Goal: Task Accomplishment & Management: Manage account settings

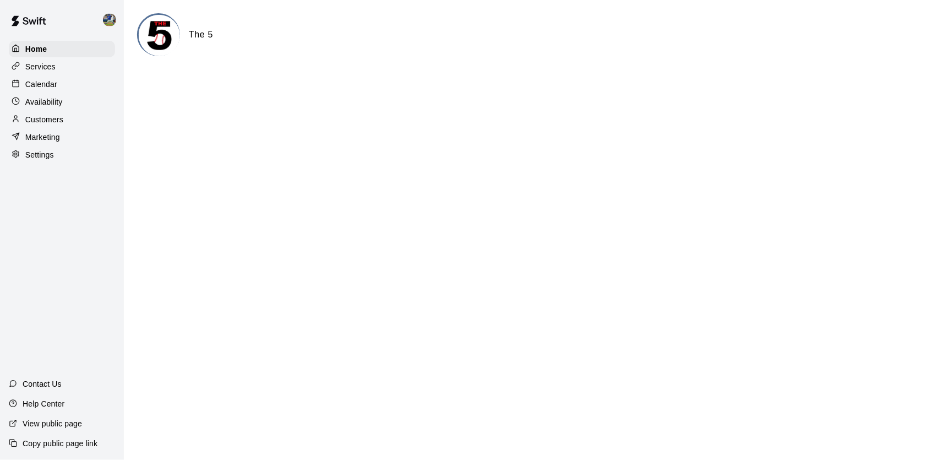
click at [81, 86] on div "Calendar" at bounding box center [62, 84] width 106 height 17
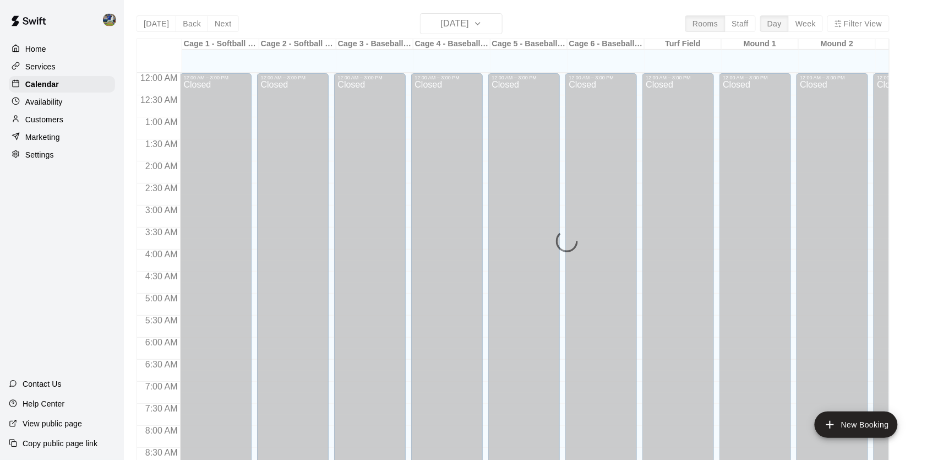
scroll to position [597, 0]
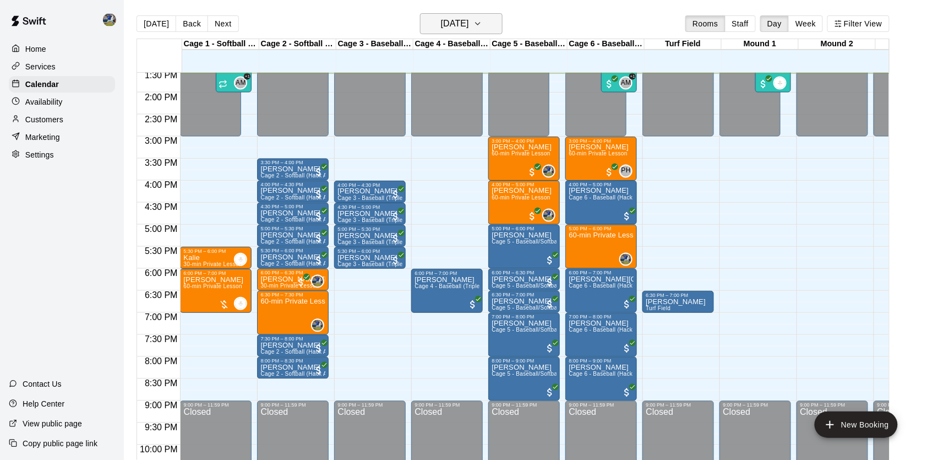
click at [456, 26] on h6 "[DATE]" at bounding box center [455, 23] width 28 height 15
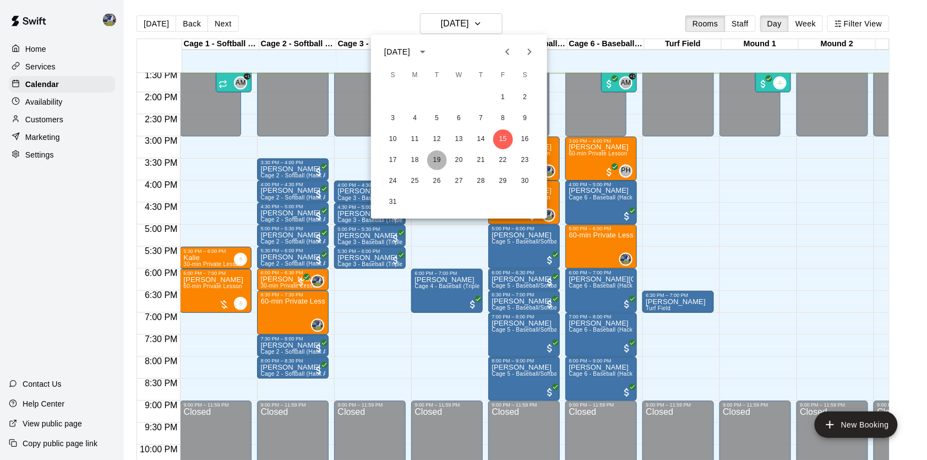
click at [438, 159] on button "19" at bounding box center [437, 160] width 20 height 20
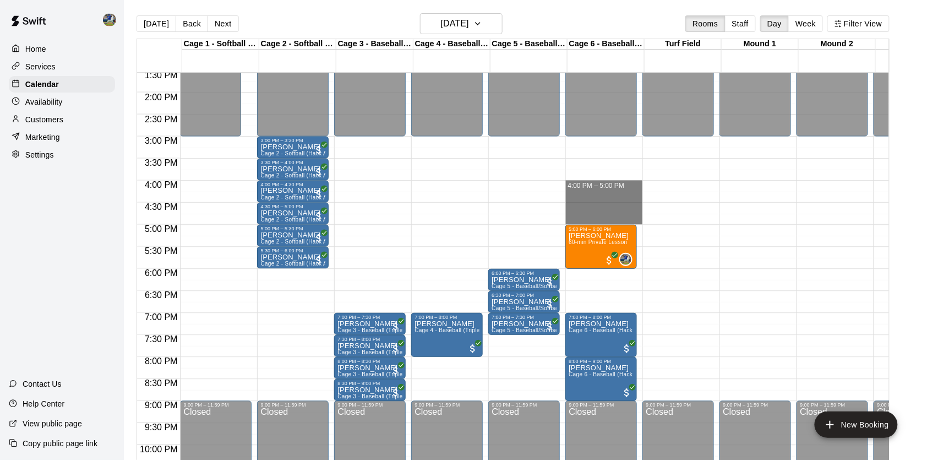
drag, startPoint x: 597, startPoint y: 184, endPoint x: 597, endPoint y: 221, distance: 36.9
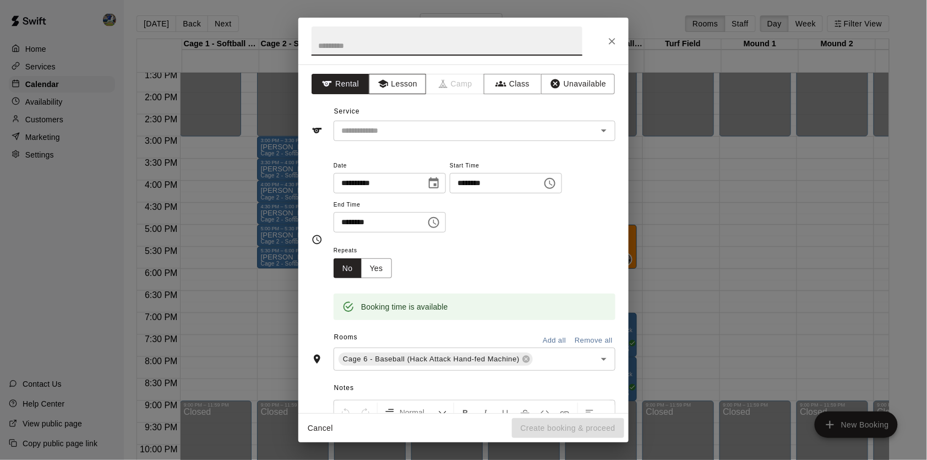
click at [414, 81] on button "Lesson" at bounding box center [398, 84] width 58 height 20
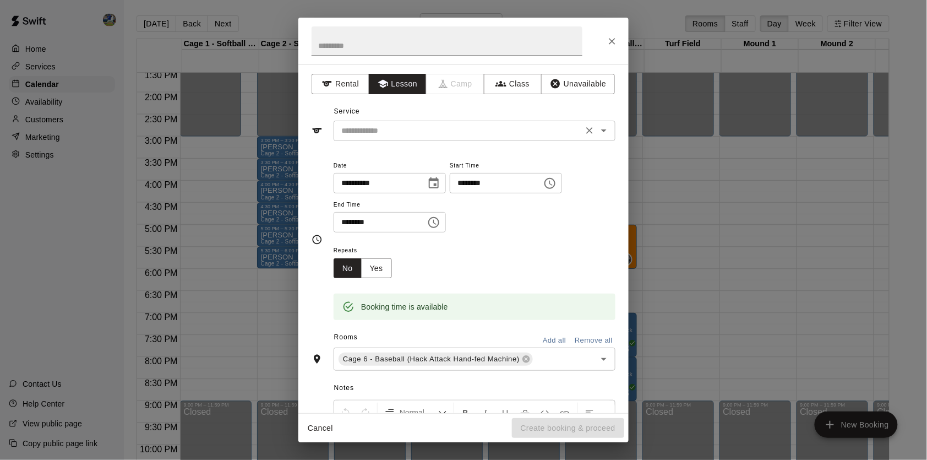
click at [414, 127] on input "text" at bounding box center [458, 131] width 243 height 14
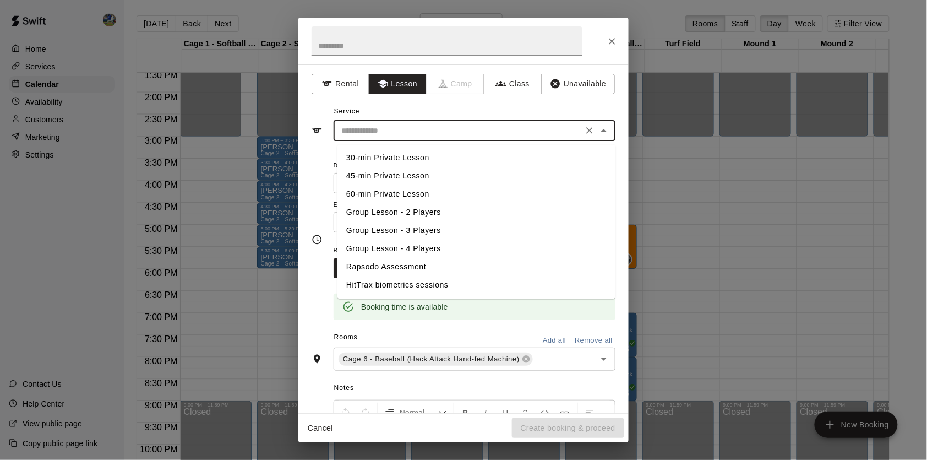
click at [390, 189] on li "60-min Private Lesson" at bounding box center [476, 195] width 278 height 18
type input "**********"
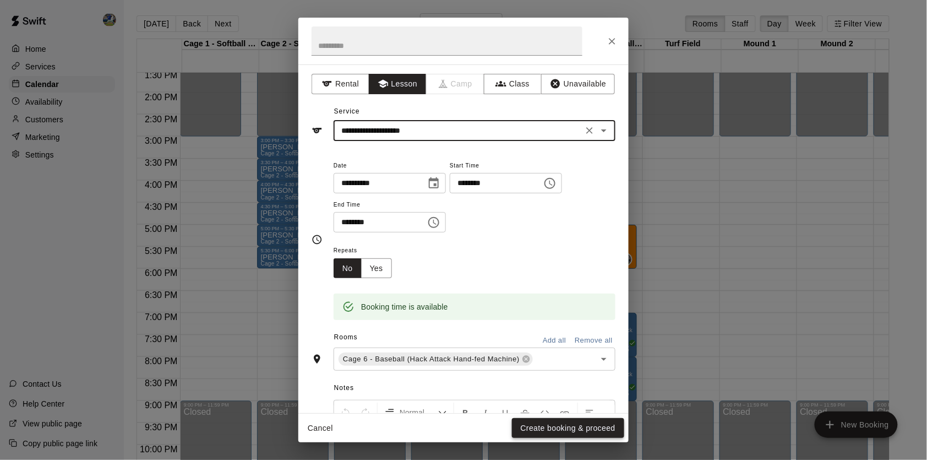
click at [559, 430] on button "Create booking & proceed" at bounding box center [568, 428] width 112 height 20
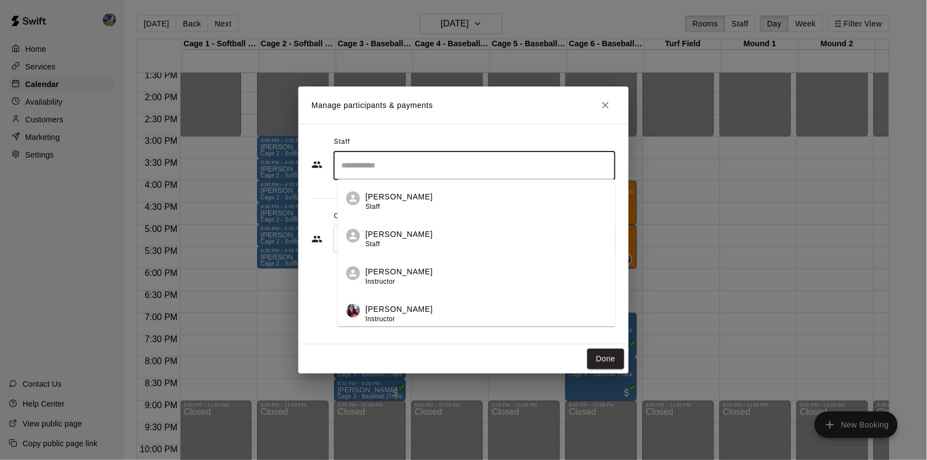
click at [528, 167] on input "Search staff" at bounding box center [475, 165] width 272 height 19
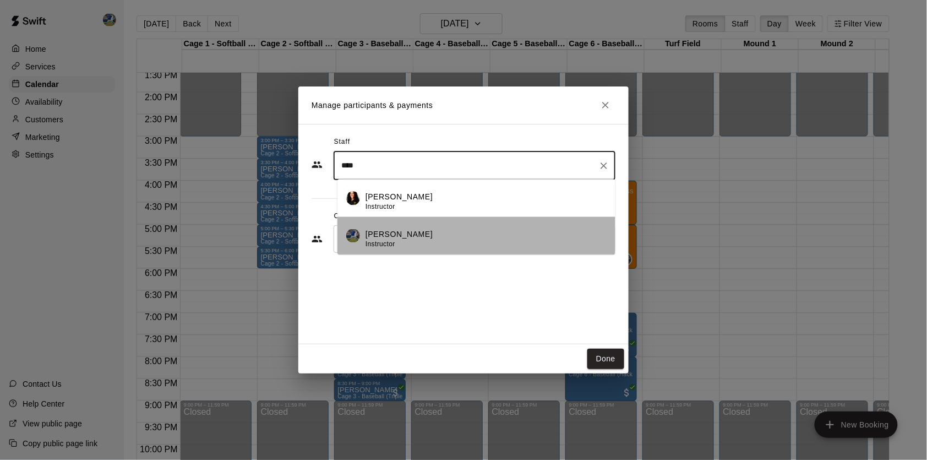
click at [476, 241] on div "[PERSON_NAME] Instructor" at bounding box center [486, 238] width 241 height 21
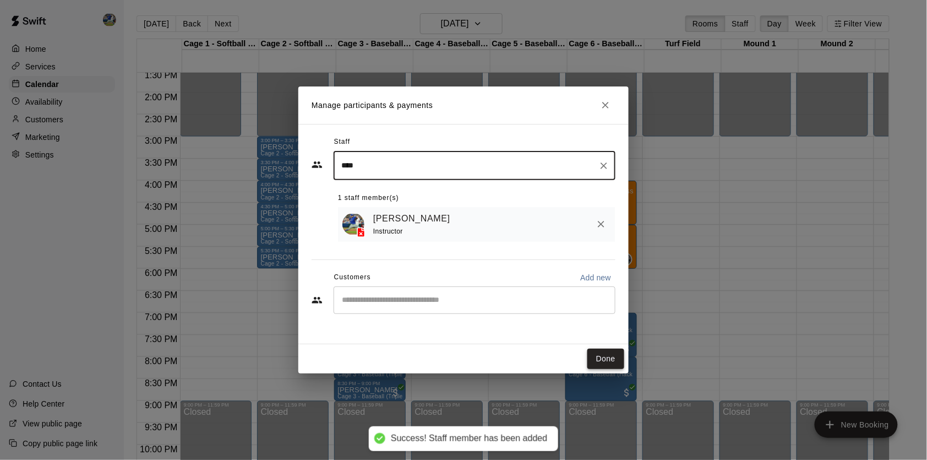
type input "****"
click at [608, 356] on button "Done" at bounding box center [605, 358] width 37 height 20
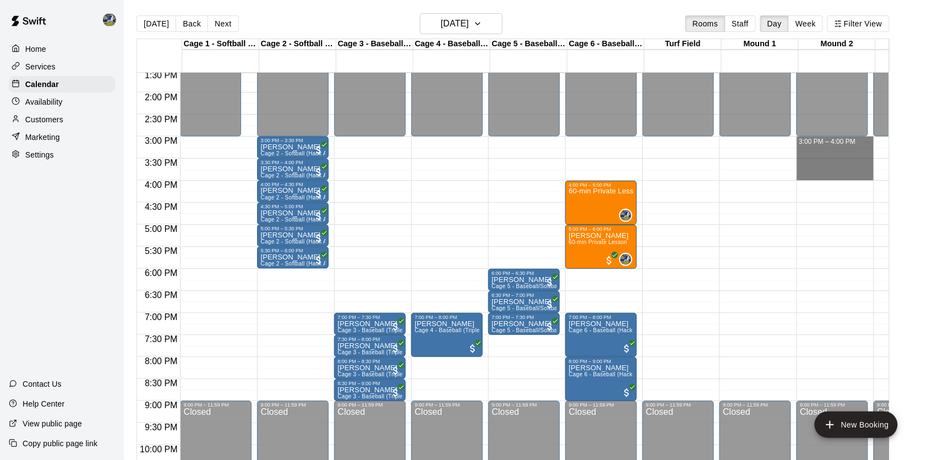
drag, startPoint x: 832, startPoint y: 143, endPoint x: 832, endPoint y: 170, distance: 27.0
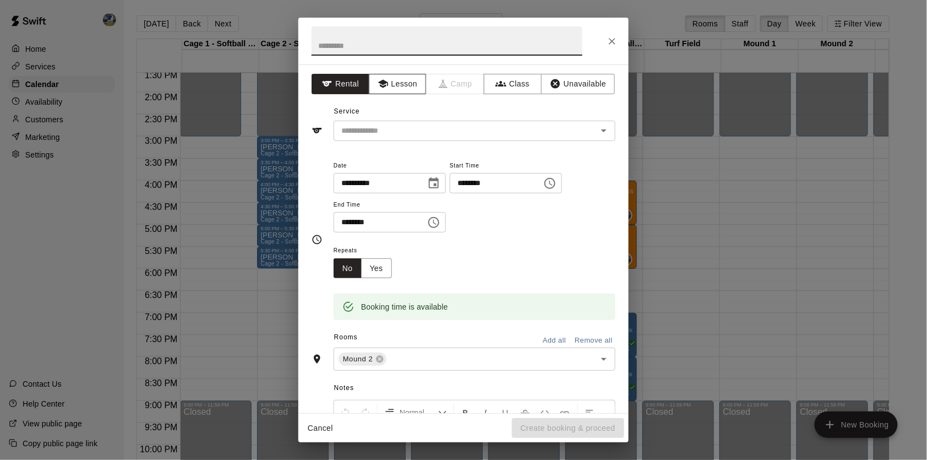
click at [406, 90] on button "Lesson" at bounding box center [398, 84] width 58 height 20
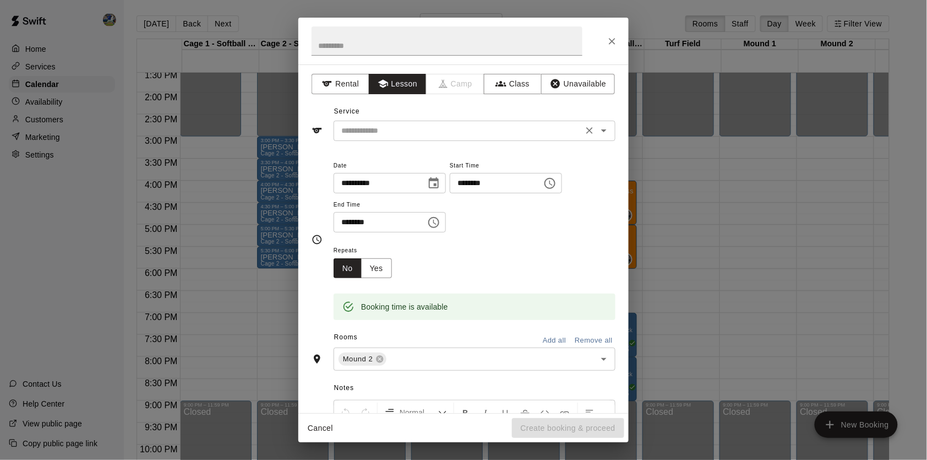
click at [406, 130] on input "text" at bounding box center [458, 131] width 243 height 14
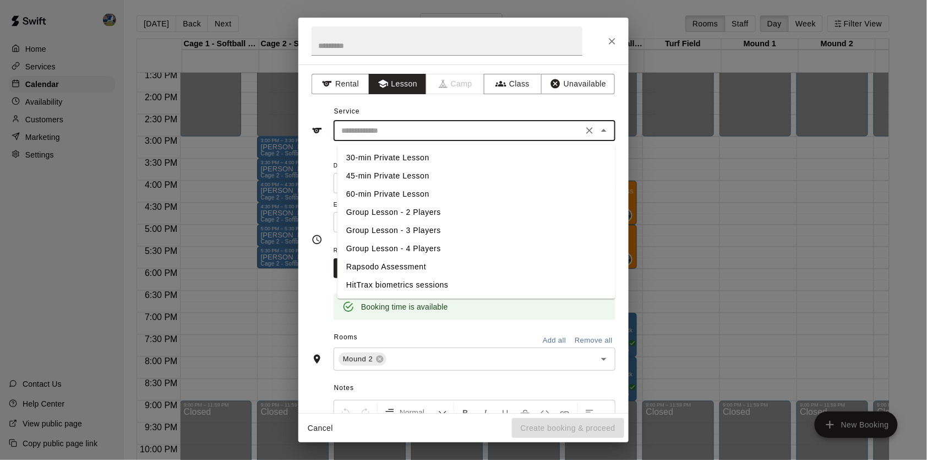
click at [386, 188] on li "60-min Private Lesson" at bounding box center [476, 195] width 278 height 18
type input "**********"
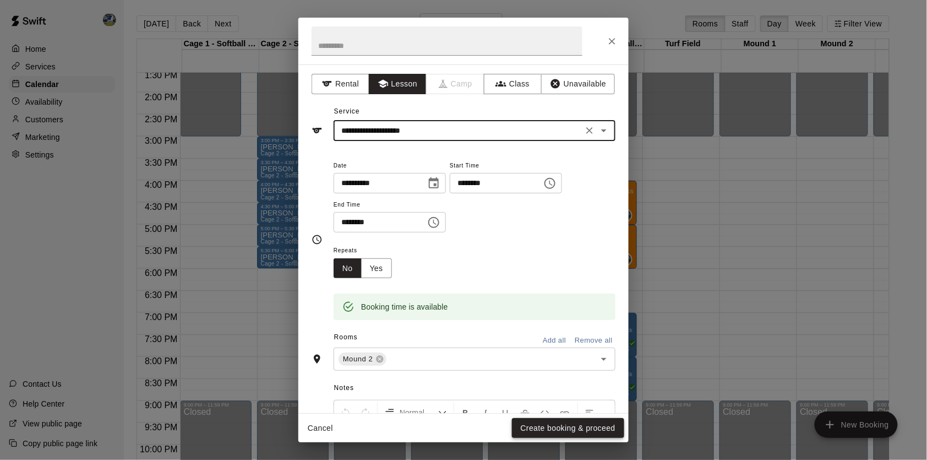
click at [541, 427] on button "Create booking & proceed" at bounding box center [568, 428] width 112 height 20
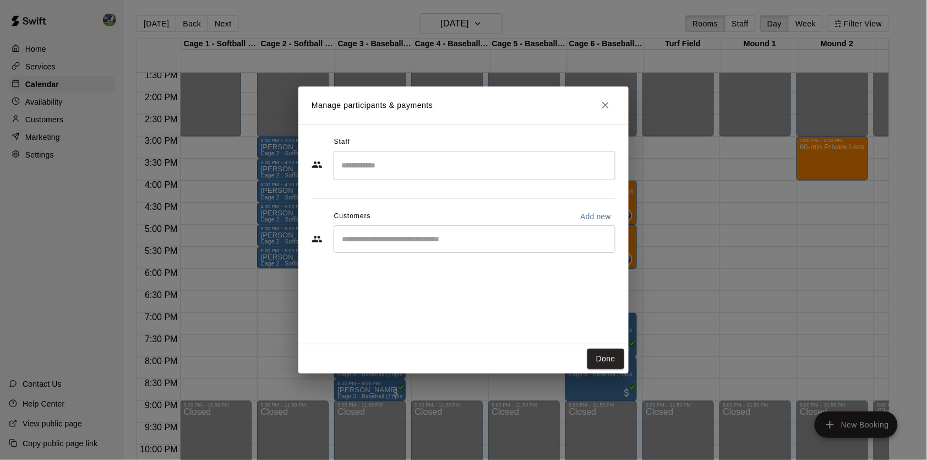
click at [440, 159] on input "Search staff" at bounding box center [475, 165] width 272 height 19
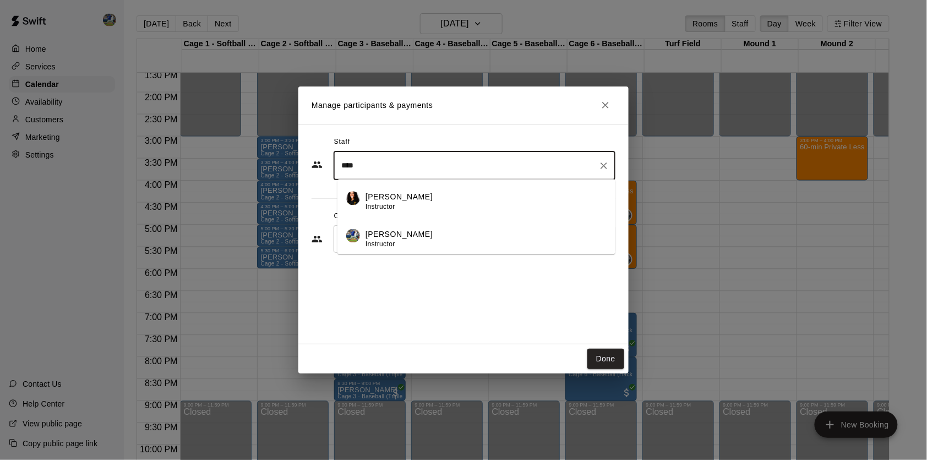
click at [416, 228] on li "[PERSON_NAME] Instructor" at bounding box center [476, 235] width 278 height 37
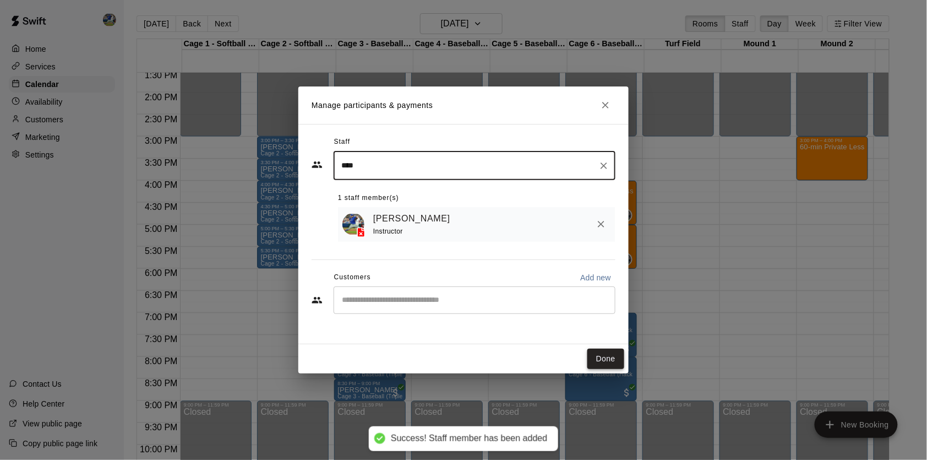
type input "****"
click at [603, 355] on button "Done" at bounding box center [605, 358] width 37 height 20
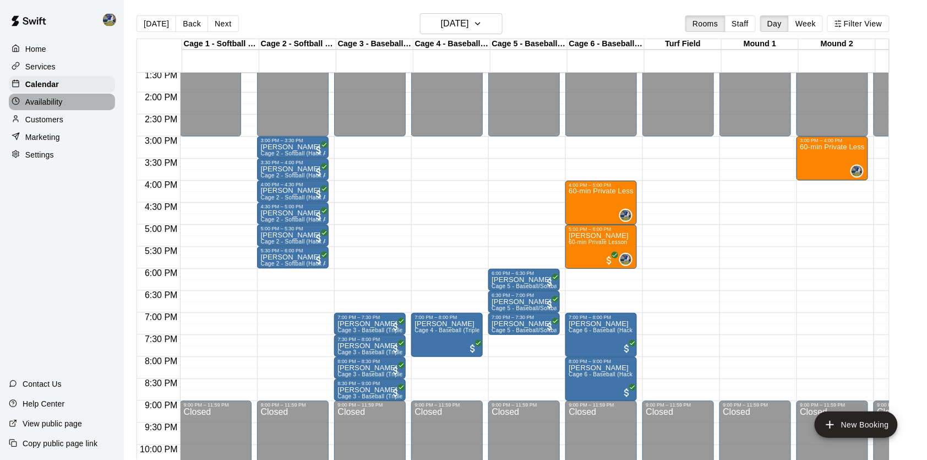
click at [81, 96] on div "Availability" at bounding box center [62, 102] width 106 height 17
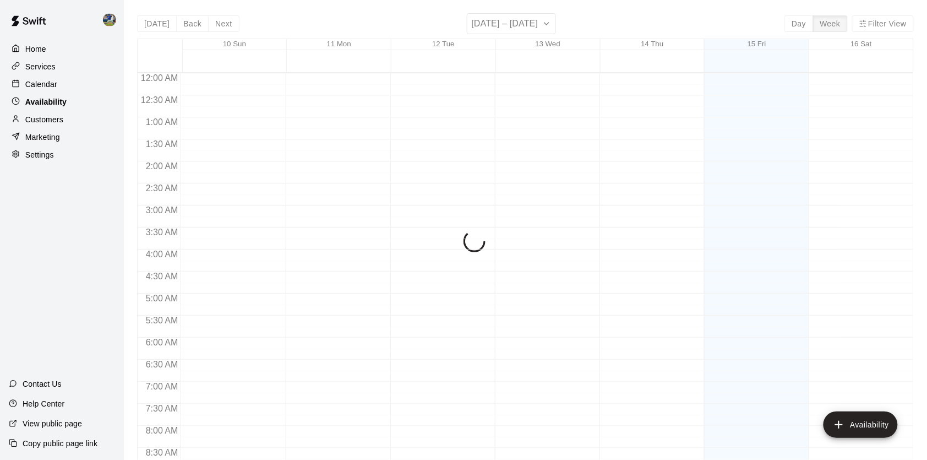
scroll to position [623, 0]
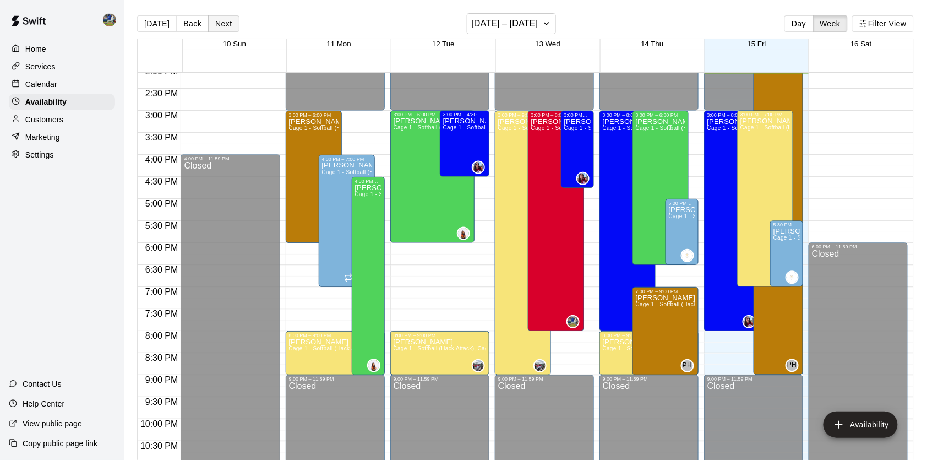
click at [218, 23] on button "Next" at bounding box center [223, 23] width 31 height 17
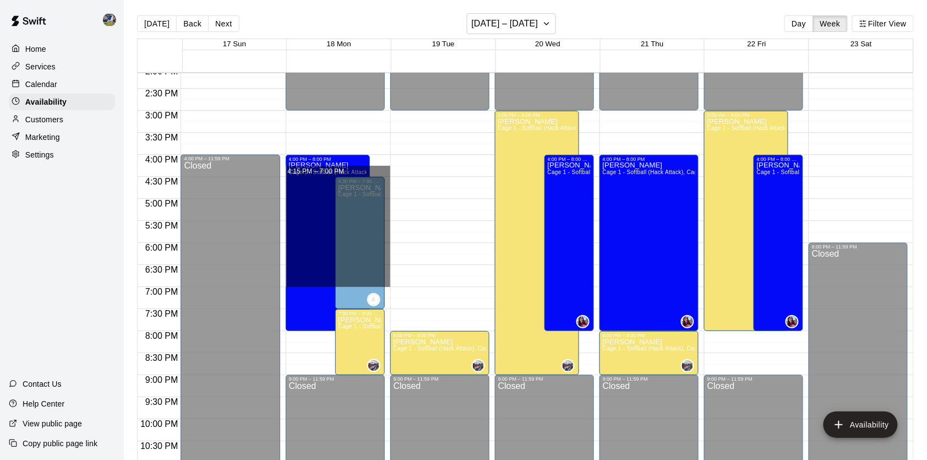
drag, startPoint x: 380, startPoint y: 167, endPoint x: 368, endPoint y: 284, distance: 117.4
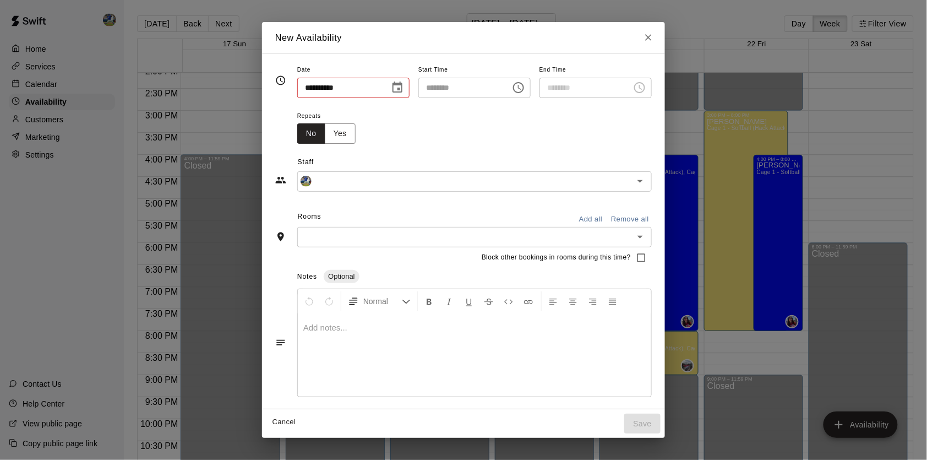
type input "**********"
type input "********"
click at [443, 90] on input "********" at bounding box center [460, 88] width 85 height 20
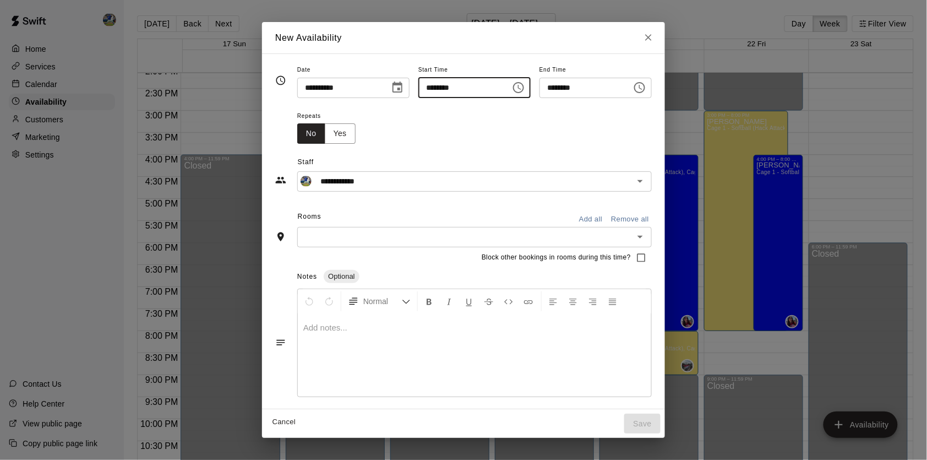
type input "********"
click at [606, 215] on button "Add all" at bounding box center [590, 219] width 35 height 17
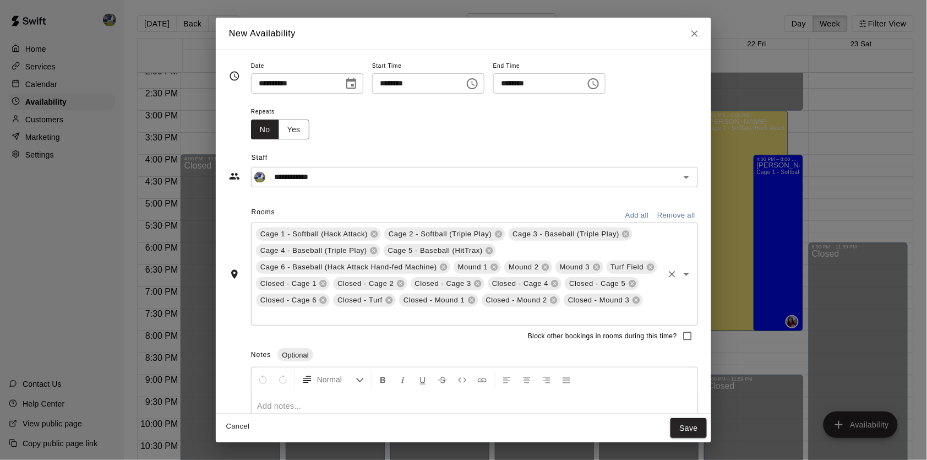
click at [501, 272] on div "Mound 1" at bounding box center [478, 266] width 48 height 13
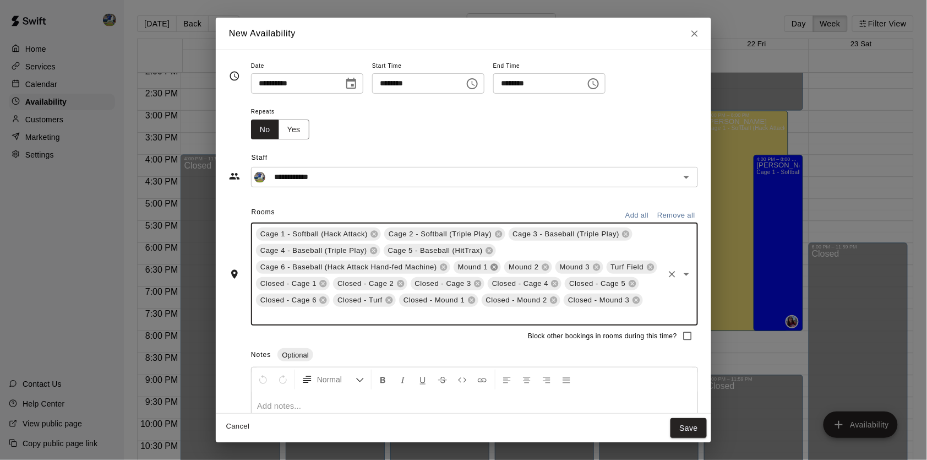
click at [498, 267] on icon at bounding box center [494, 267] width 7 height 7
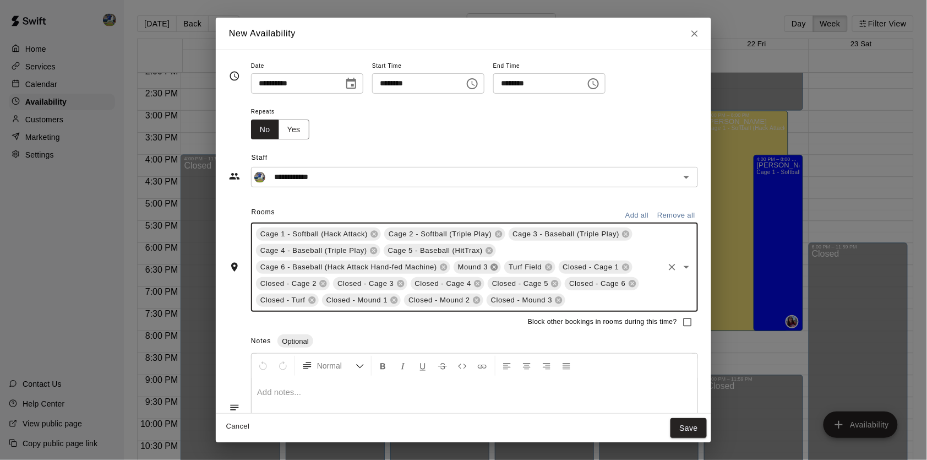
click at [498, 267] on icon at bounding box center [494, 267] width 7 height 7
click at [502, 267] on icon at bounding box center [497, 267] width 9 height 9
click at [525, 265] on icon at bounding box center [520, 267] width 7 height 7
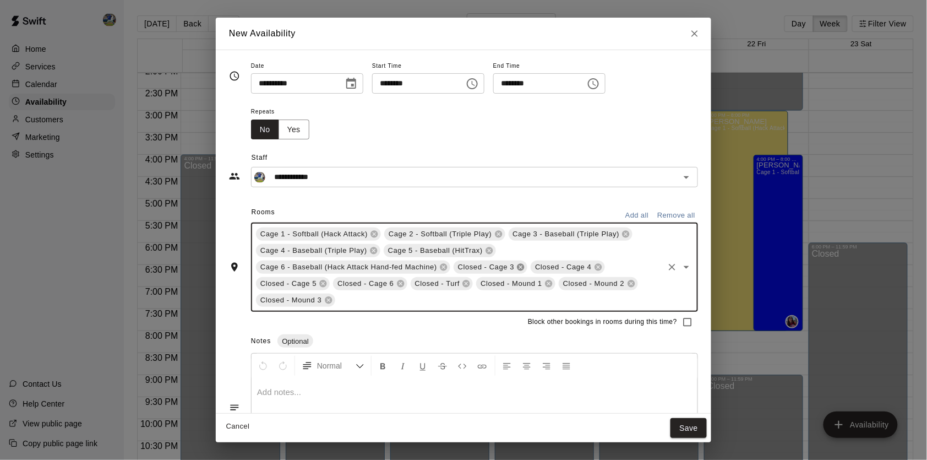
click at [525, 265] on icon at bounding box center [520, 267] width 7 height 7
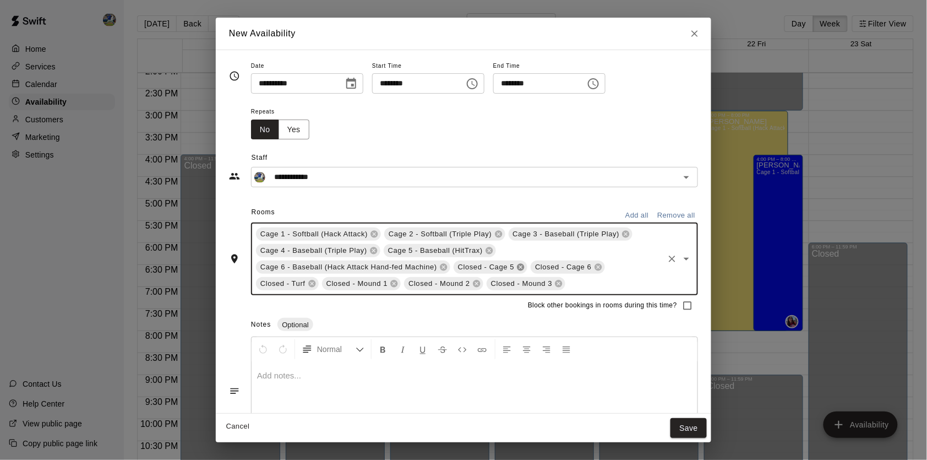
click at [525, 265] on icon at bounding box center [520, 267] width 7 height 7
click at [513, 266] on icon at bounding box center [509, 267] width 7 height 7
click at [531, 266] on icon at bounding box center [526, 267] width 9 height 9
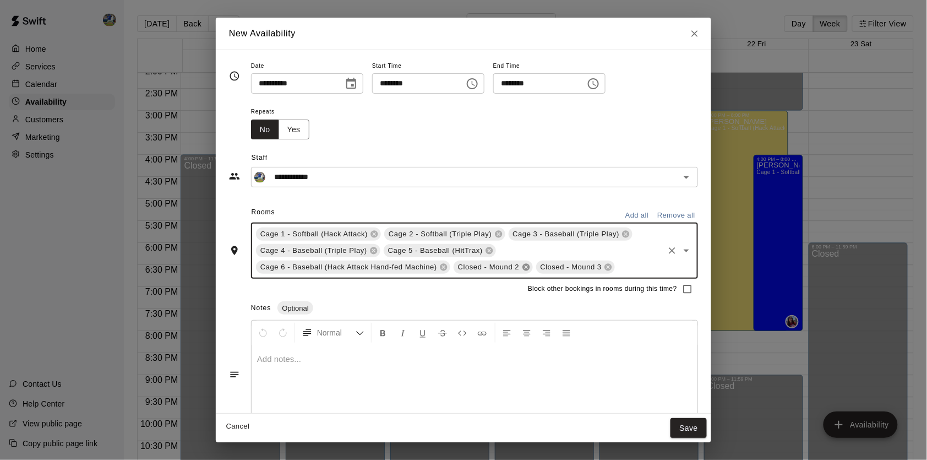
click at [531, 266] on icon at bounding box center [526, 267] width 9 height 9
click at [683, 421] on button "Save" at bounding box center [688, 428] width 36 height 20
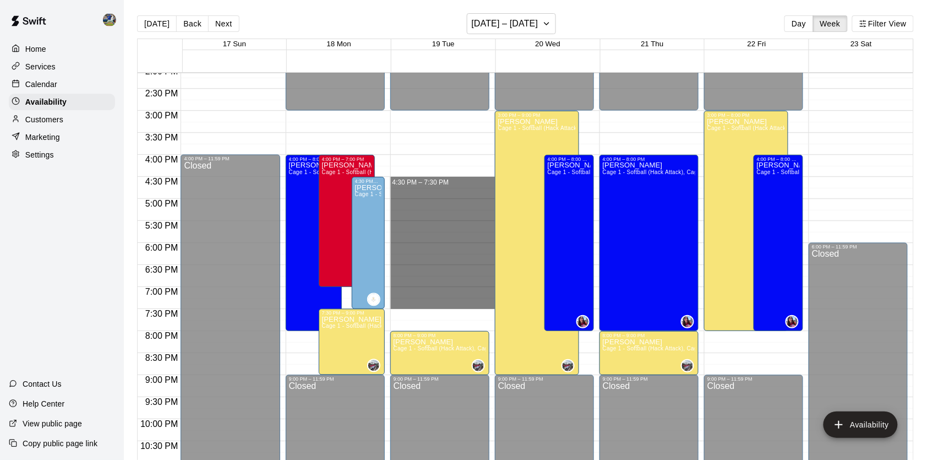
drag, startPoint x: 463, startPoint y: 183, endPoint x: 466, endPoint y: 308, distance: 125.0
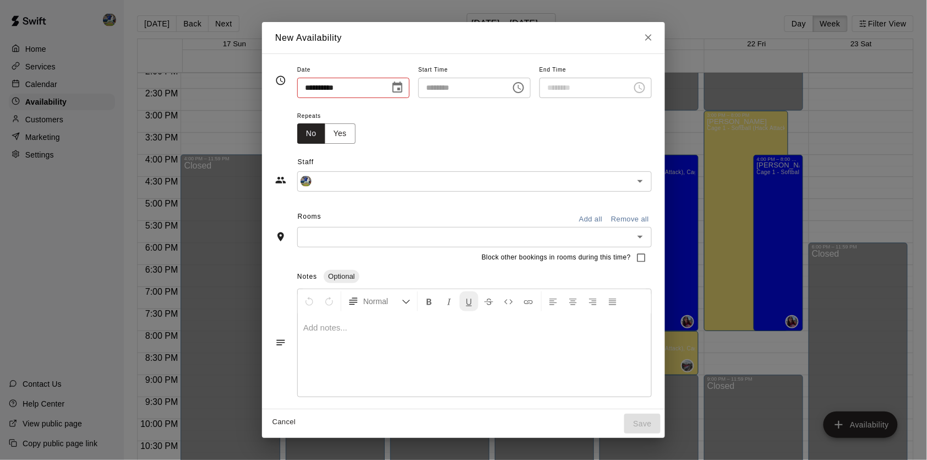
type input "**********"
type input "********"
type input "**********"
click at [598, 215] on button "Add all" at bounding box center [590, 219] width 35 height 17
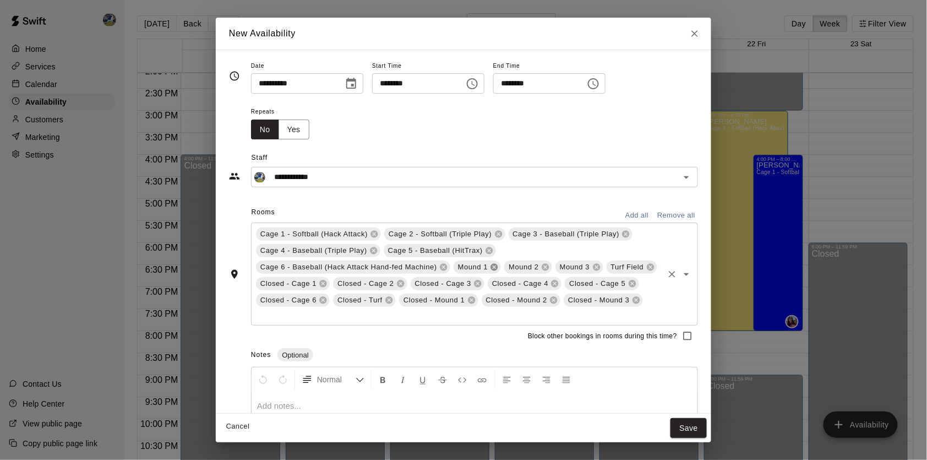
click at [498, 264] on icon at bounding box center [494, 267] width 7 height 7
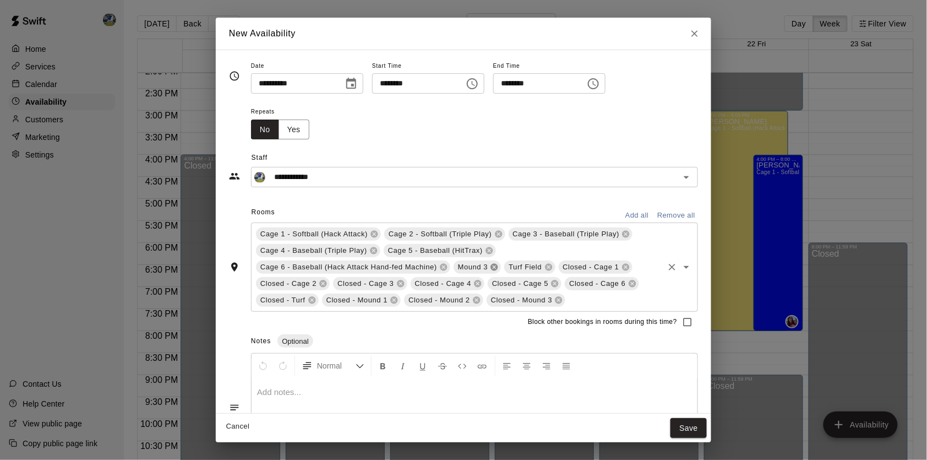
click at [498, 264] on icon at bounding box center [494, 267] width 7 height 7
click at [498, 263] on icon at bounding box center [494, 267] width 9 height 9
click at [519, 266] on span "Closed - Cage 1" at bounding box center [486, 266] width 65 height 11
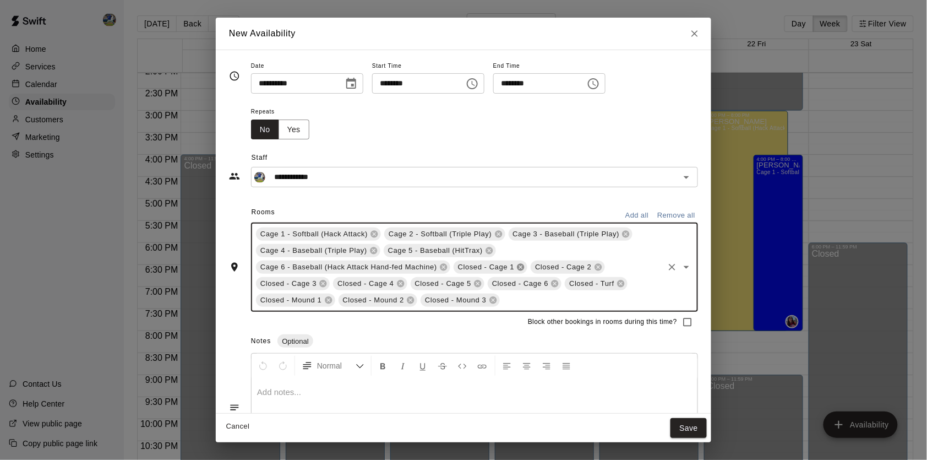
click at [525, 266] on icon at bounding box center [520, 267] width 7 height 7
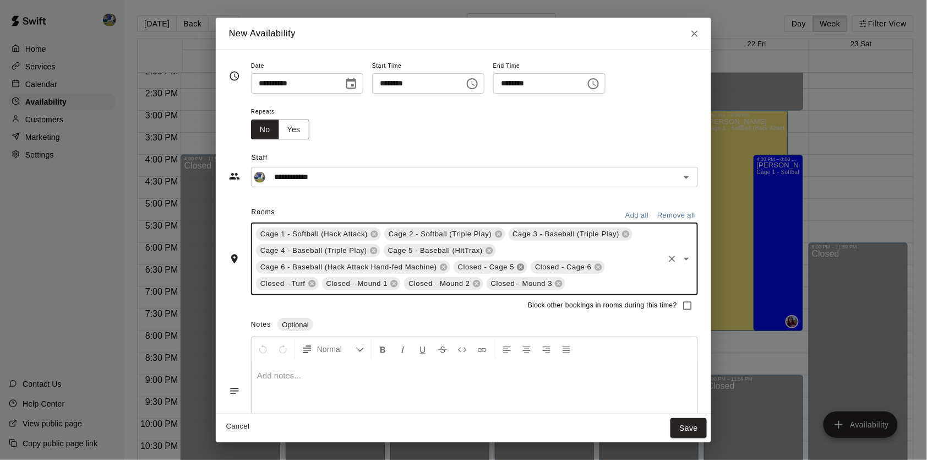
click at [525, 266] on icon at bounding box center [520, 267] width 7 height 7
click at [513, 265] on icon at bounding box center [509, 267] width 7 height 7
click at [531, 266] on icon at bounding box center [526, 267] width 9 height 9
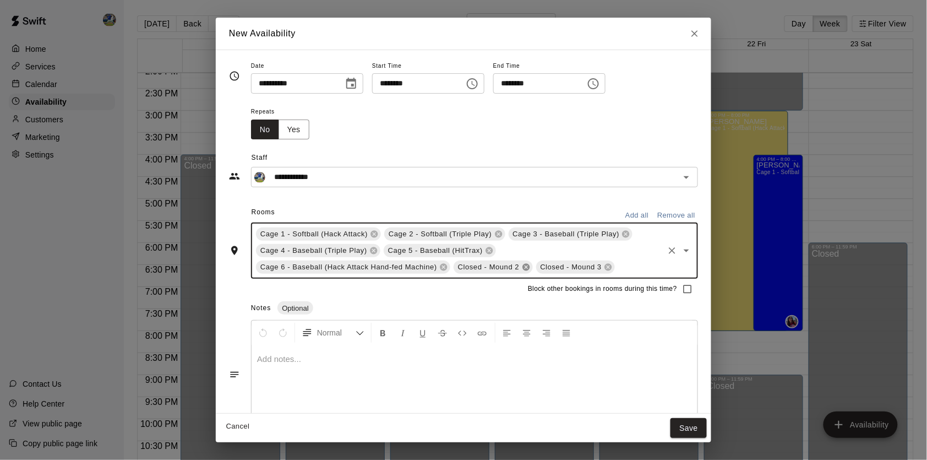
click at [531, 266] on icon at bounding box center [526, 267] width 9 height 9
click at [696, 421] on button "Save" at bounding box center [688, 428] width 36 height 20
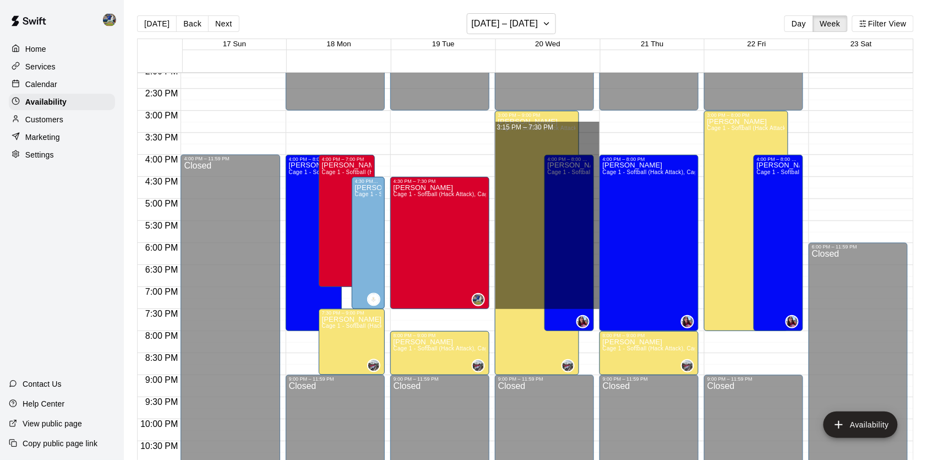
drag, startPoint x: 591, startPoint y: 120, endPoint x: 591, endPoint y: 307, distance: 186.6
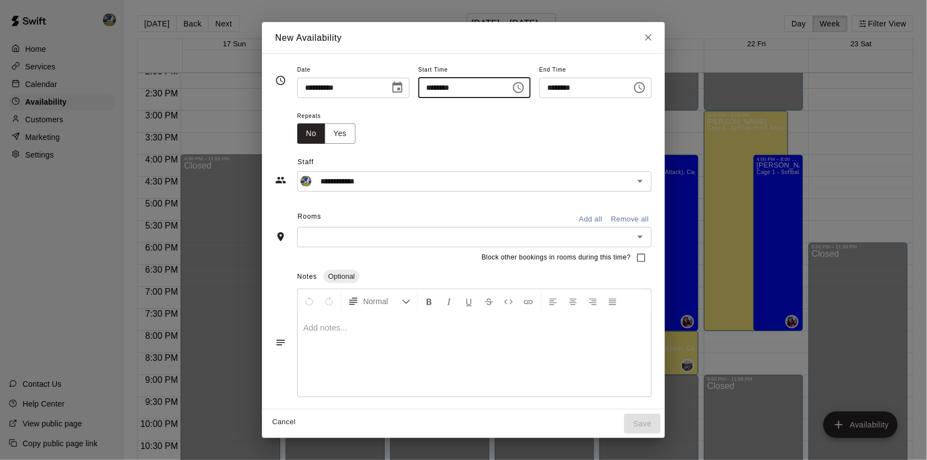
click at [473, 86] on input "********" at bounding box center [460, 88] width 85 height 20
type input "********"
click at [563, 89] on input "********" at bounding box center [581, 88] width 85 height 20
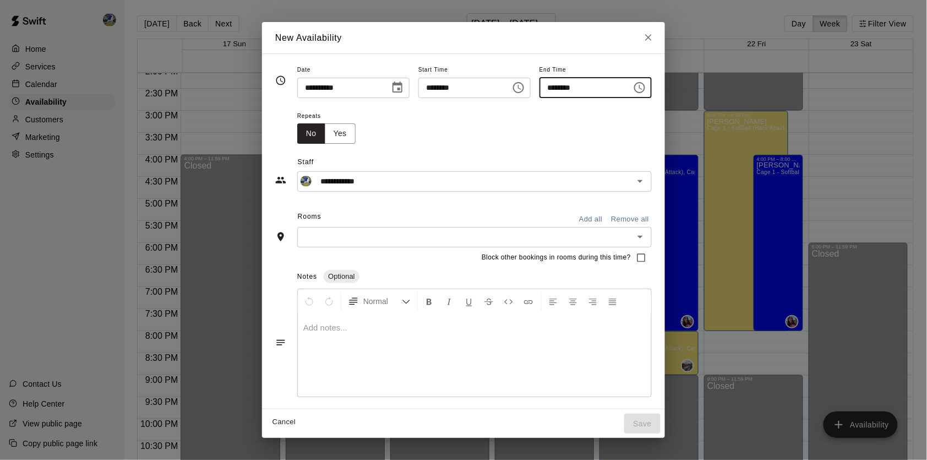
type input "********"
click at [597, 221] on button "Add all" at bounding box center [590, 219] width 35 height 17
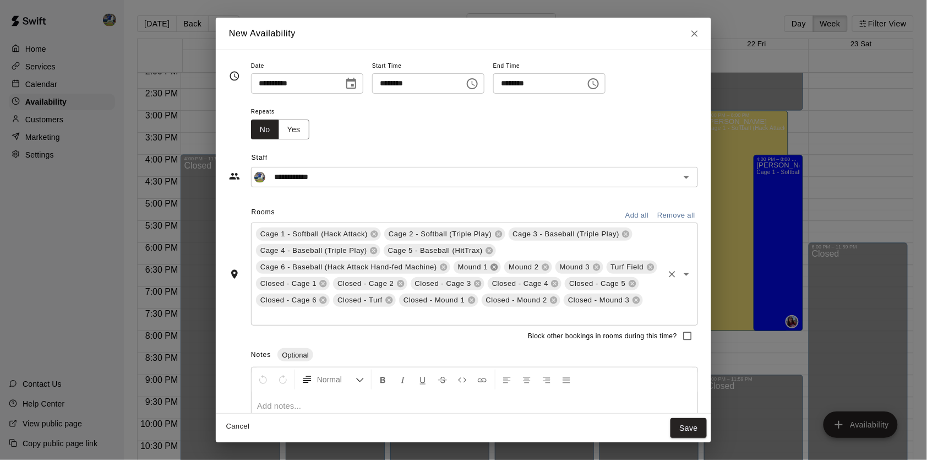
click at [498, 268] on icon at bounding box center [494, 267] width 7 height 7
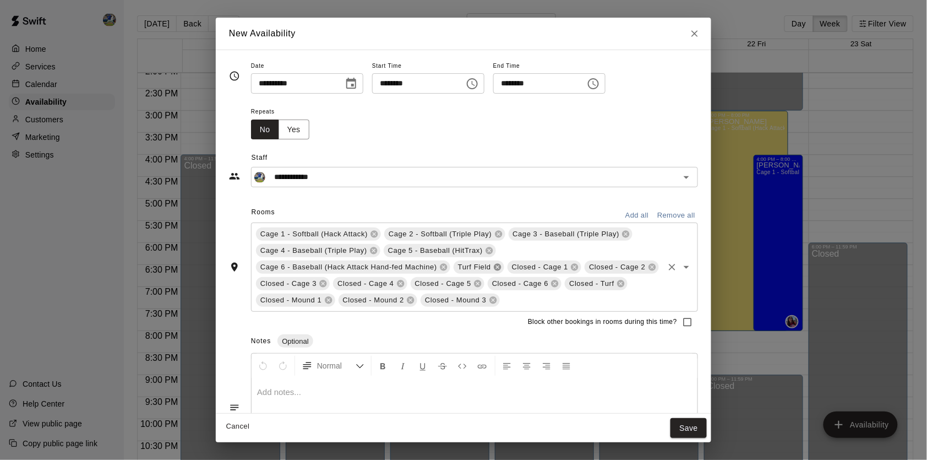
click at [500, 268] on icon at bounding box center [497, 267] width 7 height 7
click at [524, 266] on icon at bounding box center [520, 267] width 7 height 7
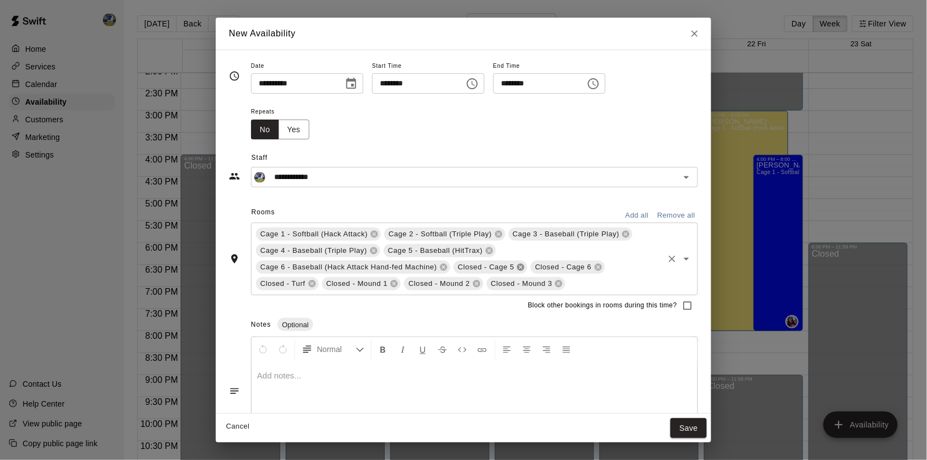
click at [524, 266] on icon at bounding box center [520, 267] width 7 height 7
click at [514, 267] on icon at bounding box center [509, 267] width 9 height 9
click at [530, 266] on icon at bounding box center [525, 267] width 7 height 7
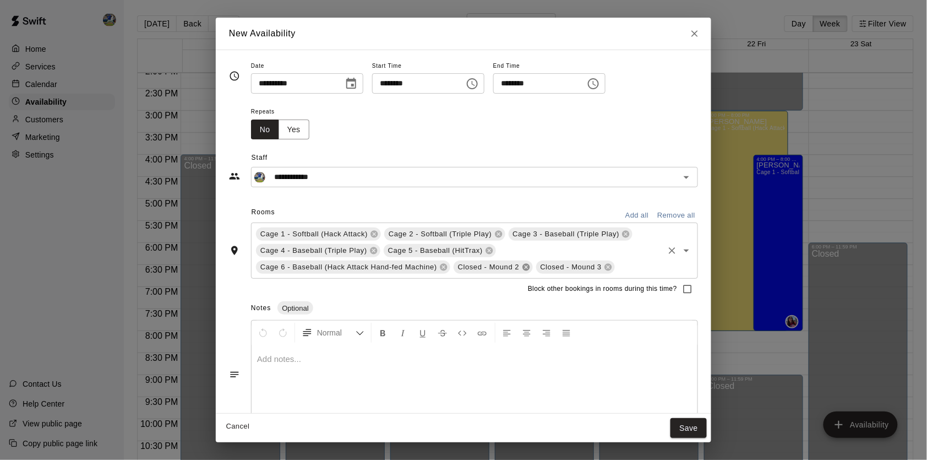
click at [530, 266] on icon at bounding box center [525, 267] width 7 height 7
click at [689, 432] on button "Save" at bounding box center [688, 428] width 36 height 20
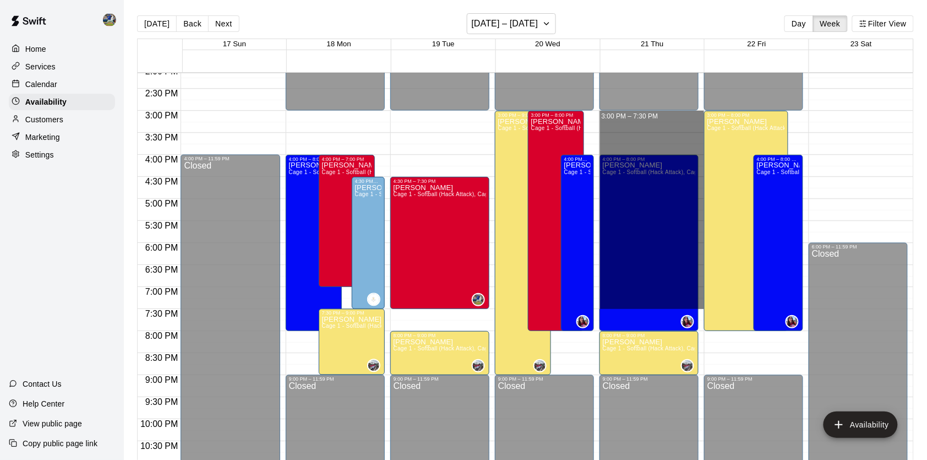
drag, startPoint x: 692, startPoint y: 118, endPoint x: 686, endPoint y: 304, distance: 185.6
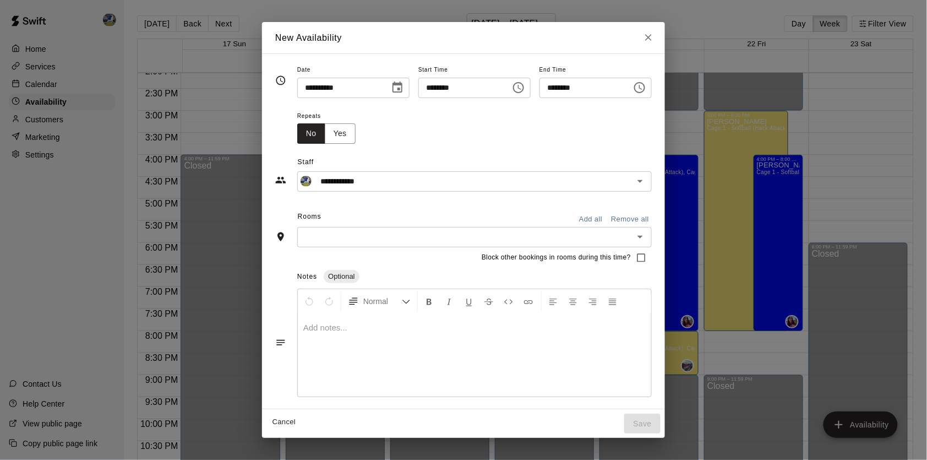
click at [593, 220] on button "Add all" at bounding box center [590, 219] width 35 height 17
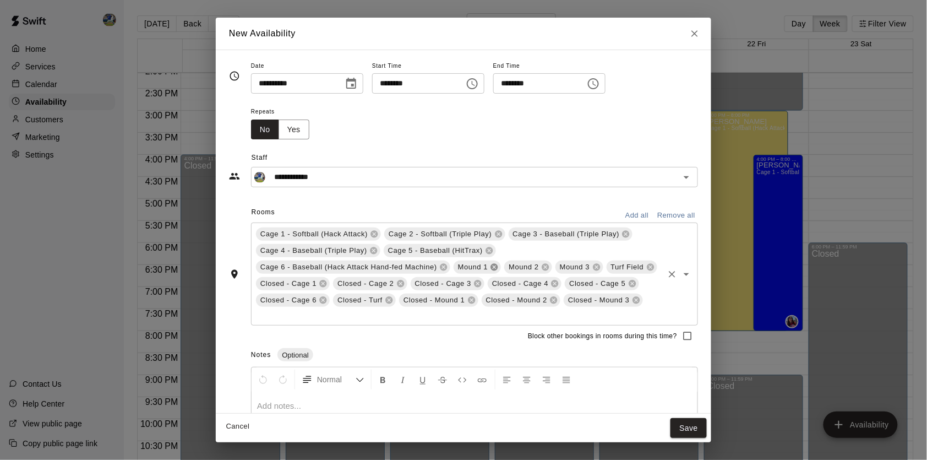
click at [498, 266] on icon at bounding box center [494, 267] width 7 height 7
click at [499, 267] on icon at bounding box center [494, 267] width 9 height 9
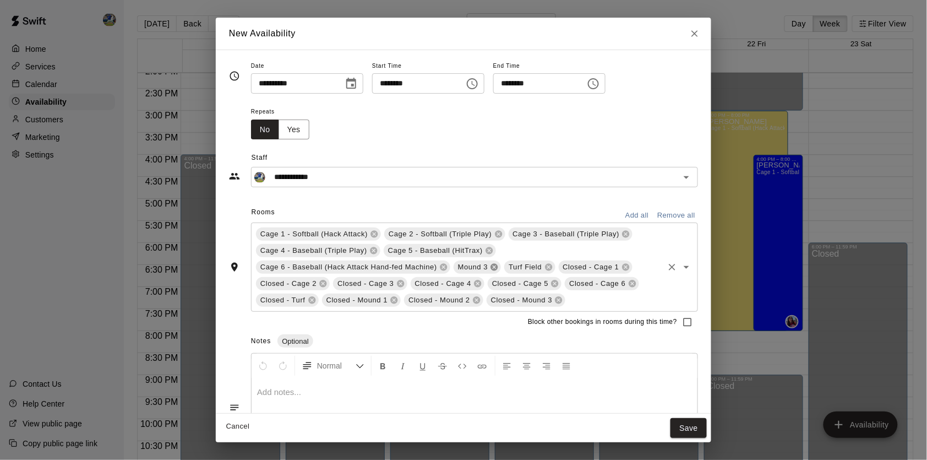
click at [498, 266] on icon at bounding box center [494, 267] width 7 height 7
click at [502, 266] on icon at bounding box center [497, 267] width 9 height 9
click at [495, 266] on span "Turf Field" at bounding box center [475, 266] width 42 height 11
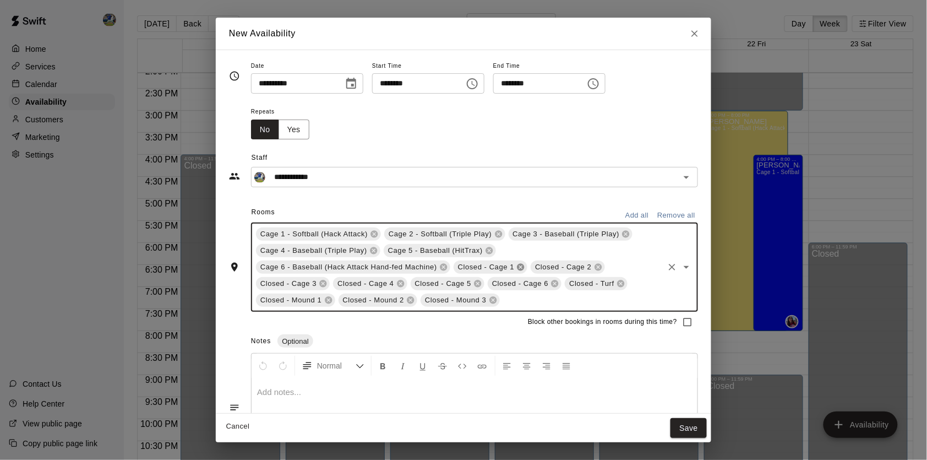
click at [503, 266] on span "Closed - Cage 1" at bounding box center [486, 266] width 65 height 11
click at [525, 266] on icon at bounding box center [520, 267] width 7 height 7
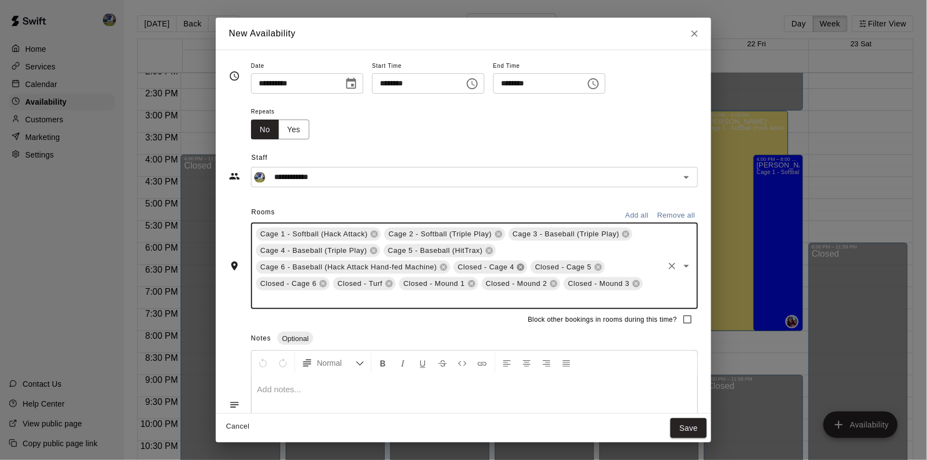
click at [525, 266] on icon at bounding box center [520, 267] width 7 height 7
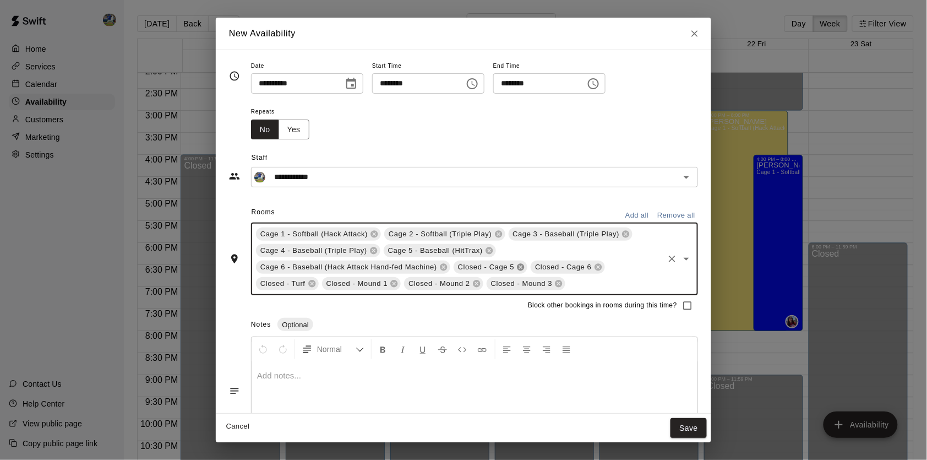
click at [525, 266] on icon at bounding box center [520, 267] width 7 height 7
click at [527, 266] on span "Closed - Mound 1" at bounding box center [555, 266] width 70 height 11
click at [514, 265] on icon at bounding box center [509, 267] width 9 height 9
click at [530, 265] on icon at bounding box center [525, 267] width 7 height 7
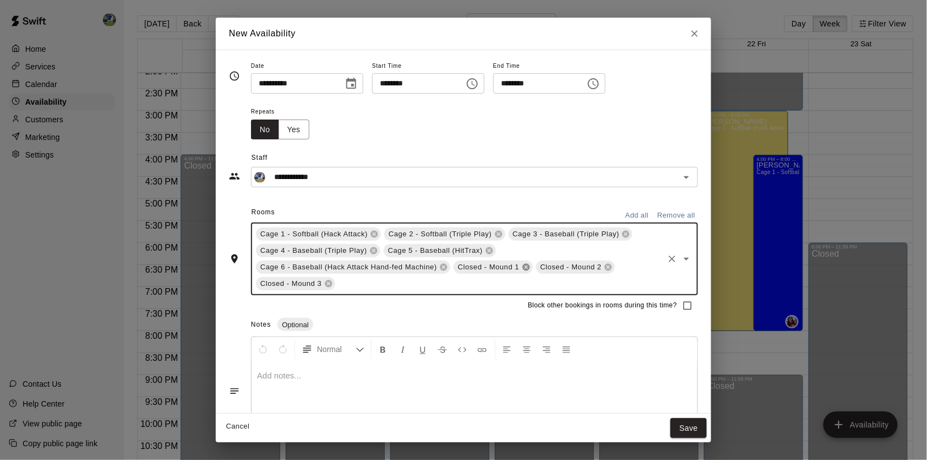
click at [530, 265] on icon at bounding box center [525, 267] width 7 height 7
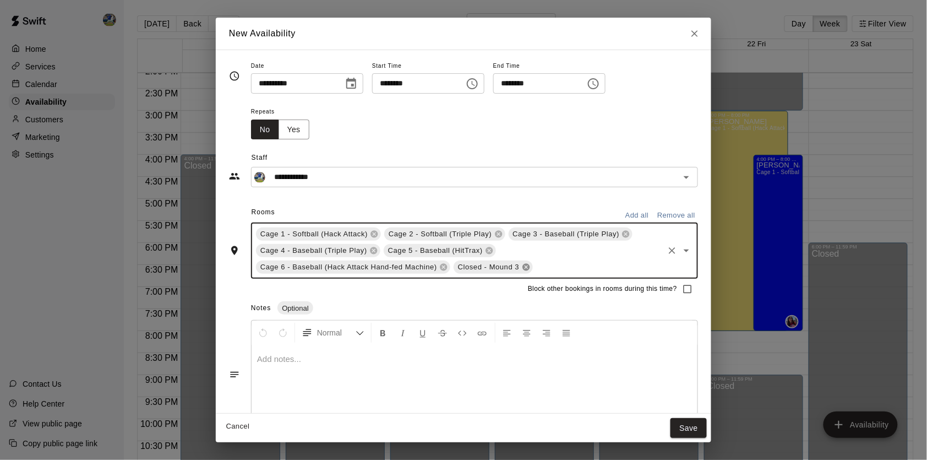
click at [530, 265] on icon at bounding box center [525, 267] width 7 height 7
click at [680, 422] on button "Save" at bounding box center [688, 428] width 36 height 20
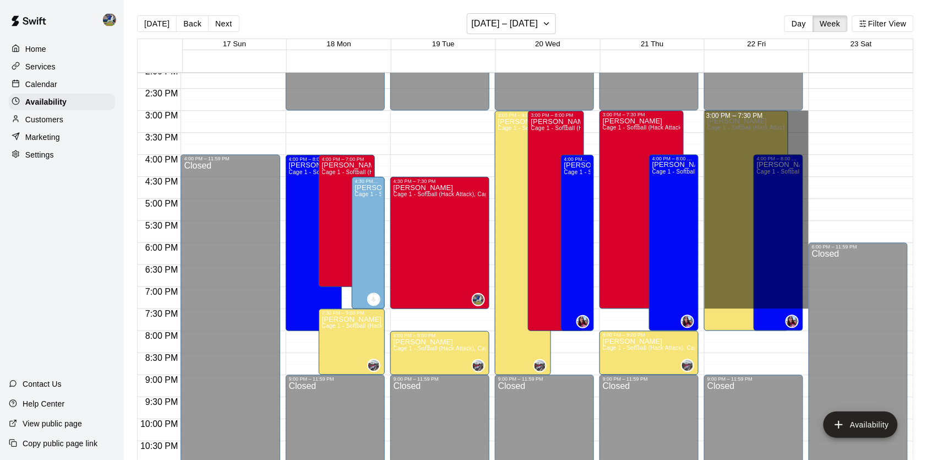
drag, startPoint x: 801, startPoint y: 127, endPoint x: 801, endPoint y: 301, distance: 174.5
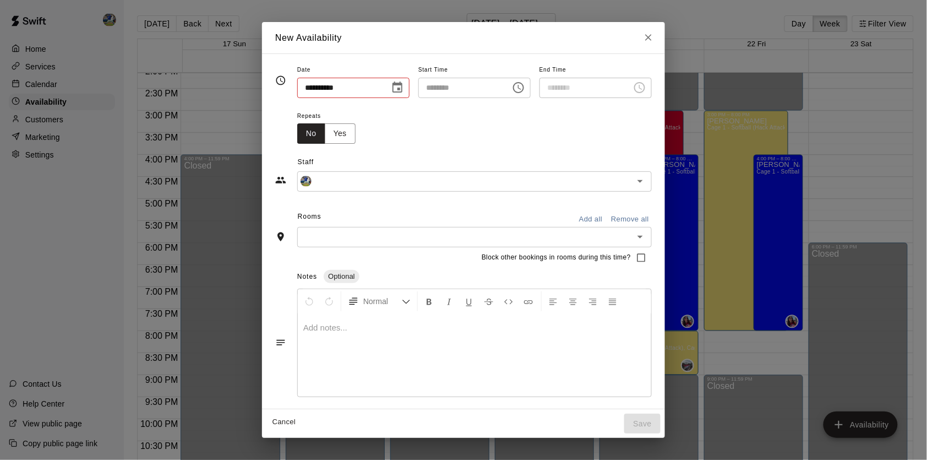
type input "**********"
type input "********"
type input "**********"
click at [608, 217] on button "Add all" at bounding box center [590, 219] width 35 height 17
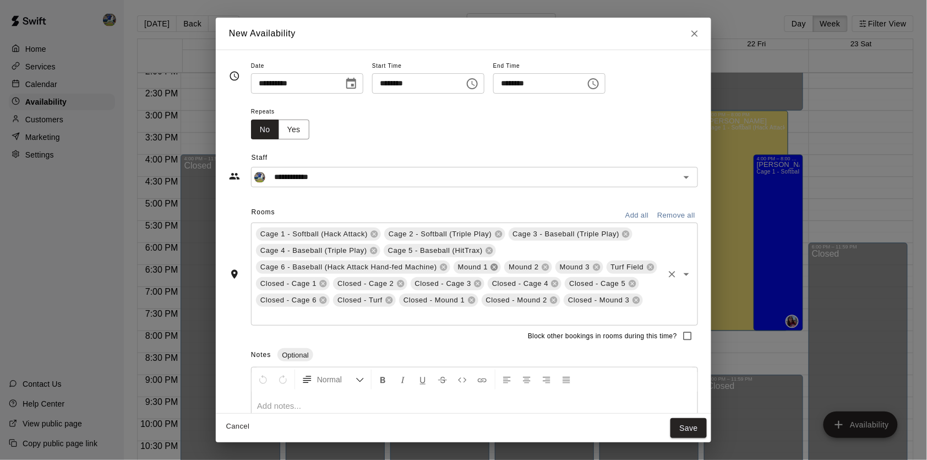
click at [498, 265] on icon at bounding box center [494, 267] width 7 height 7
click at [497, 266] on icon at bounding box center [494, 267] width 7 height 7
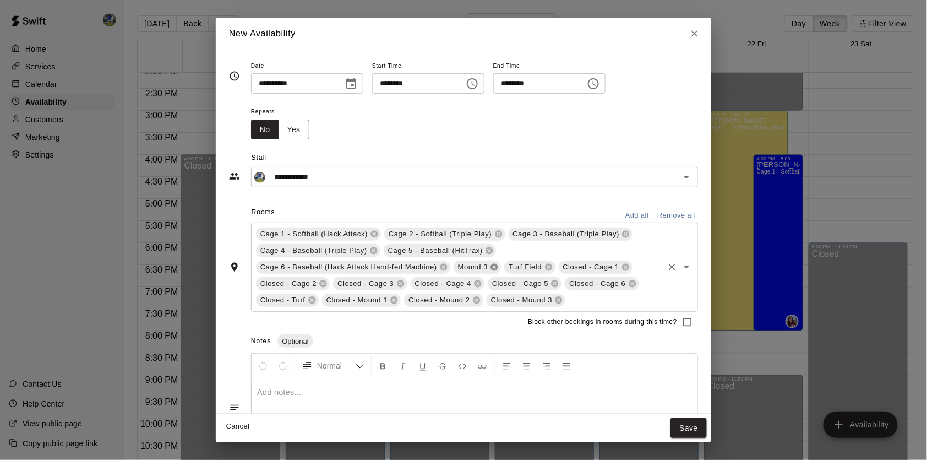
click at [499, 266] on icon at bounding box center [494, 267] width 9 height 9
click at [501, 268] on icon at bounding box center [497, 267] width 7 height 7
click at [525, 267] on icon at bounding box center [520, 267] width 9 height 9
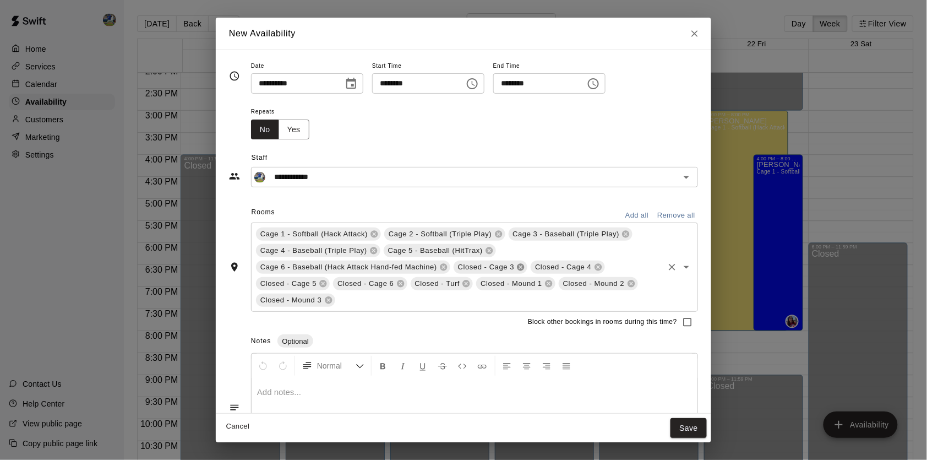
click at [525, 267] on icon at bounding box center [520, 267] width 9 height 9
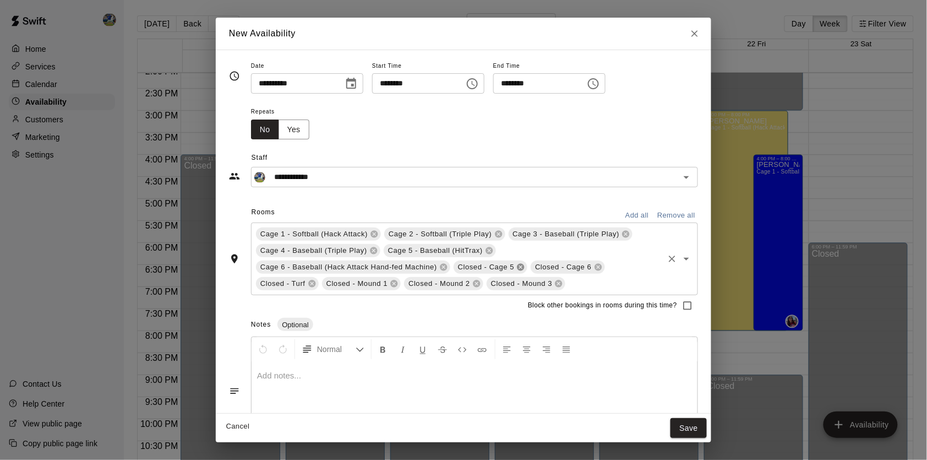
click at [525, 267] on icon at bounding box center [520, 267] width 9 height 9
click at [513, 266] on icon at bounding box center [509, 267] width 7 height 7
click at [529, 266] on icon at bounding box center [525, 267] width 7 height 7
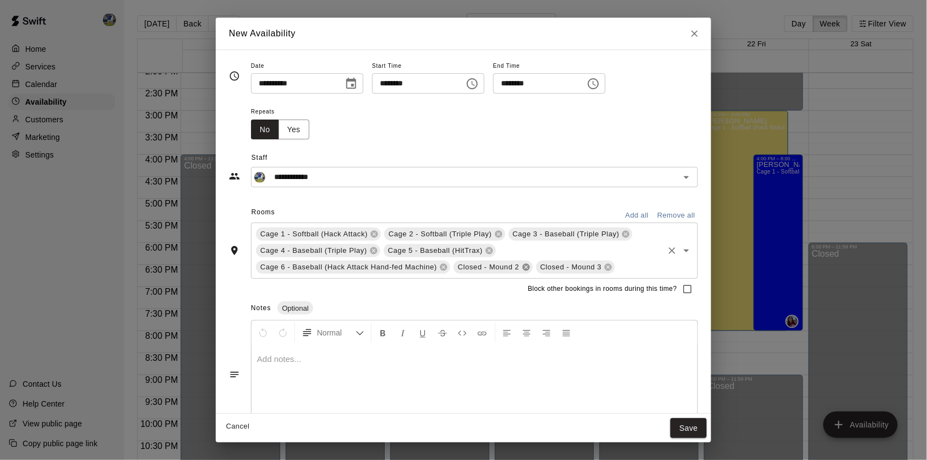
click at [529, 266] on icon at bounding box center [525, 267] width 7 height 7
click at [674, 418] on button "Save" at bounding box center [688, 428] width 36 height 20
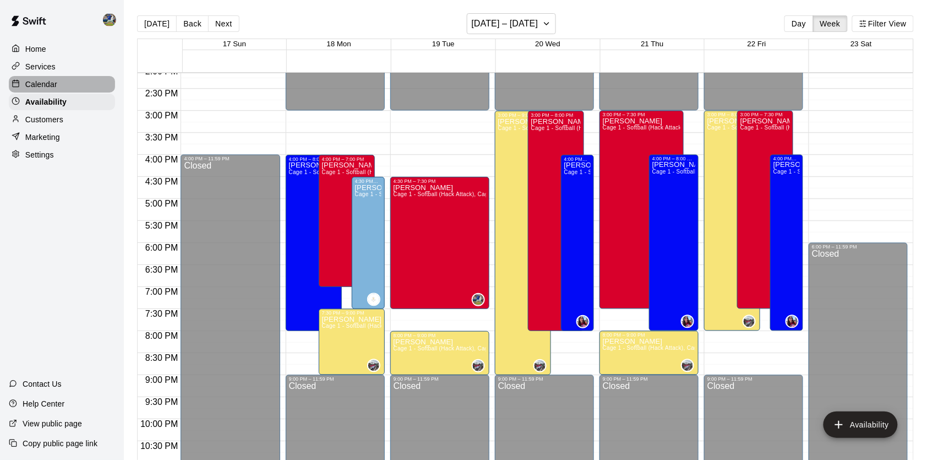
click at [76, 85] on div "Calendar" at bounding box center [62, 84] width 106 height 17
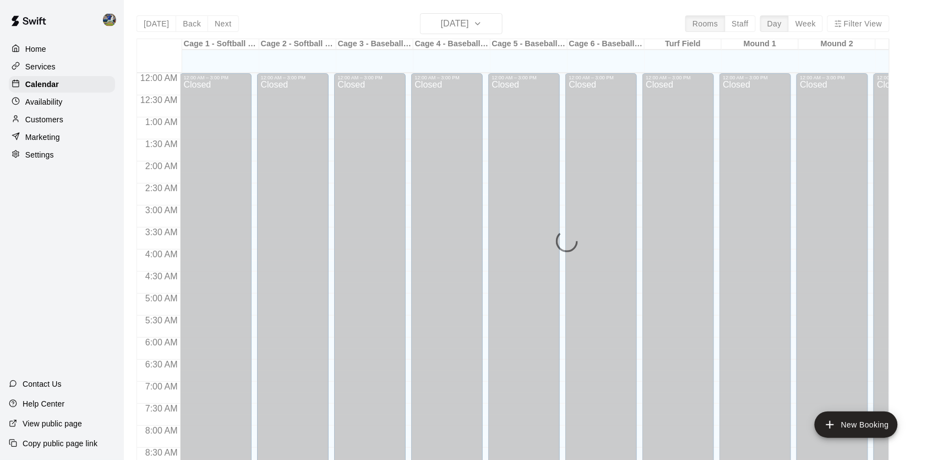
scroll to position [624, 0]
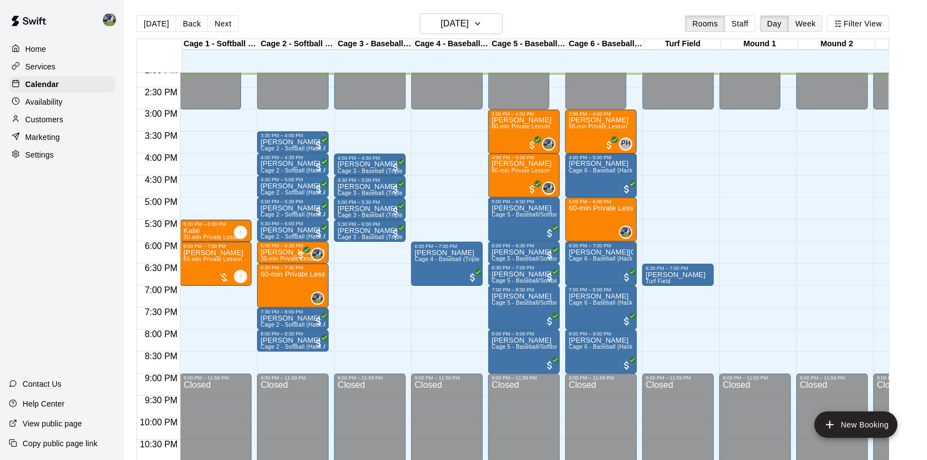
click at [808, 29] on button "Week" at bounding box center [805, 23] width 35 height 17
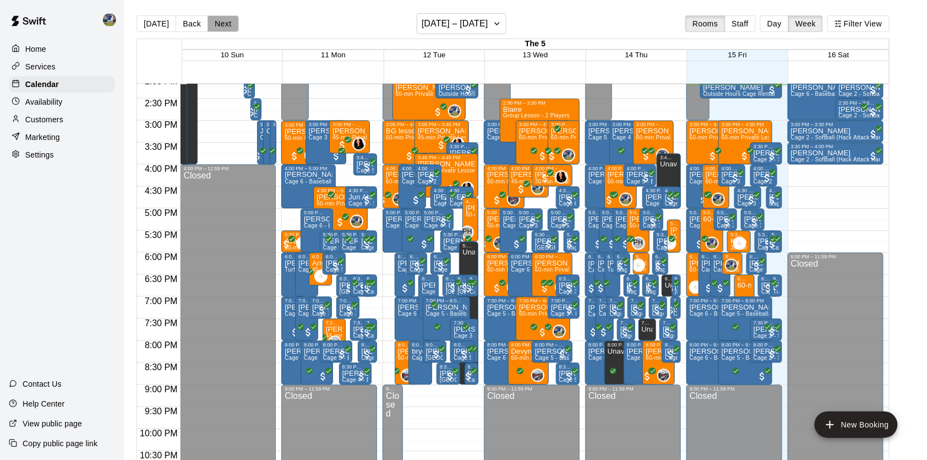
click at [228, 25] on button "Next" at bounding box center [223, 23] width 31 height 17
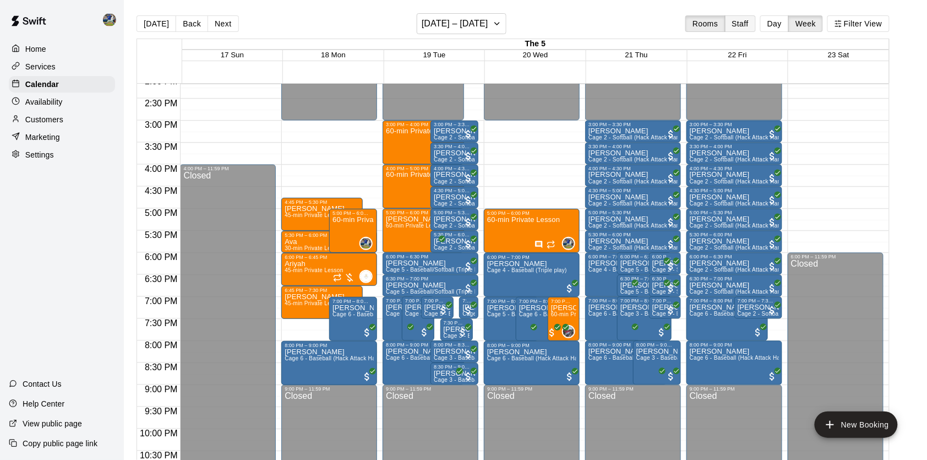
click at [737, 26] on button "Staff" at bounding box center [740, 23] width 31 height 17
